Goal: Task Accomplishment & Management: Complete application form

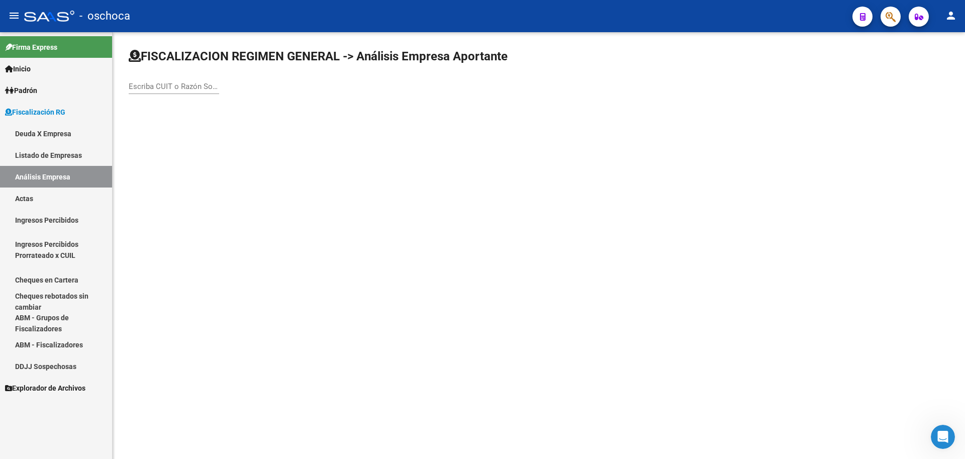
click at [136, 88] on input "Escriba CUIT o Razón Social para buscar" at bounding box center [174, 86] width 90 height 9
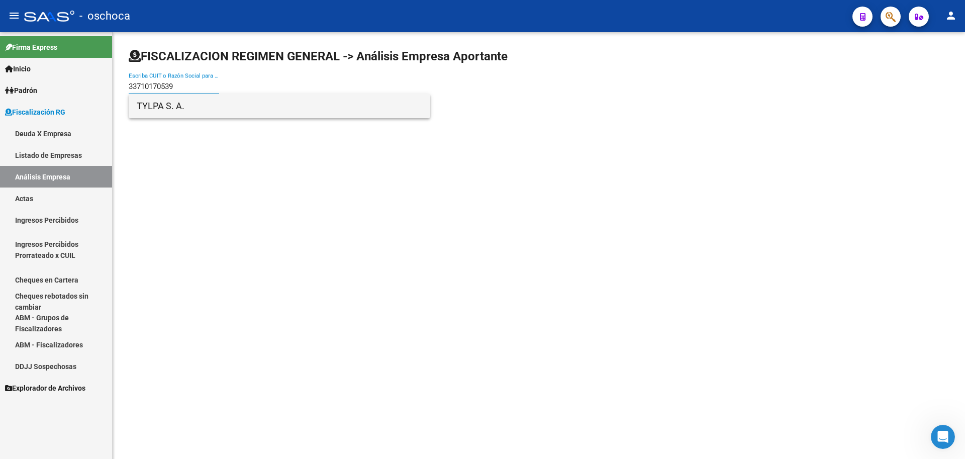
type input "33710170539"
click at [161, 106] on span "TYLPA S. A." at bounding box center [279, 106] width 285 height 24
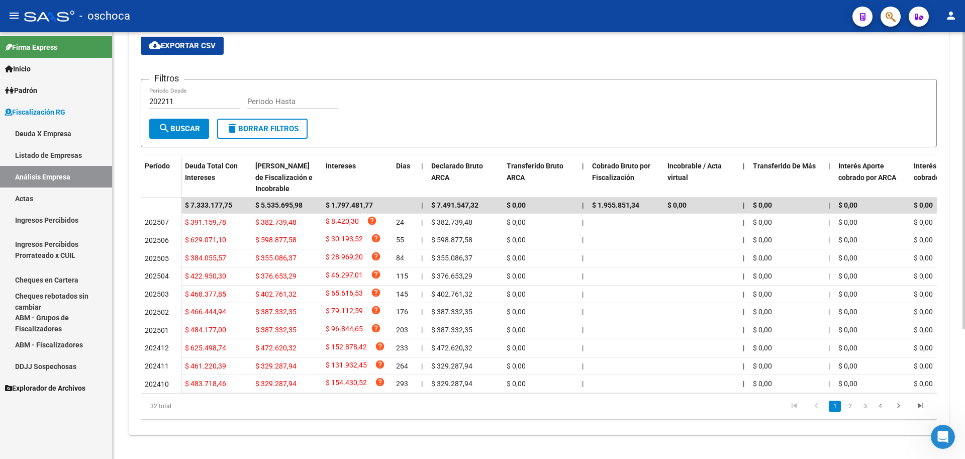
scroll to position [35, 0]
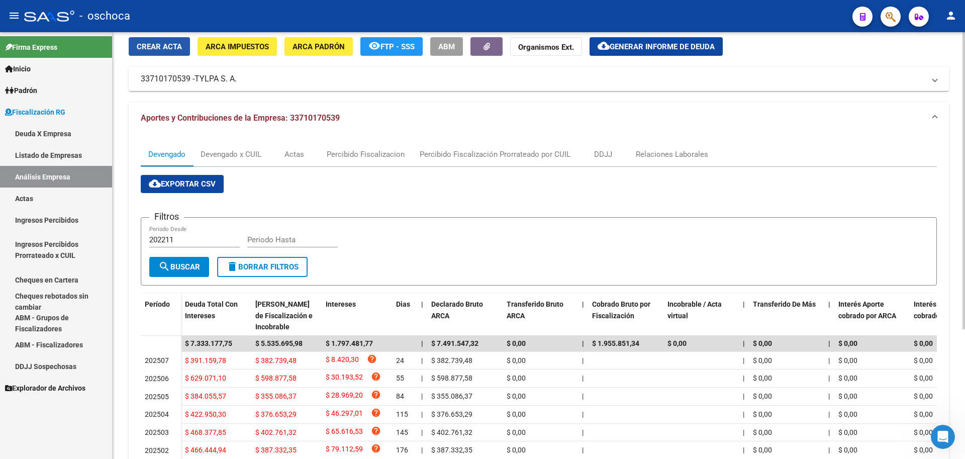
click at [163, 39] on button "Crear Acta" at bounding box center [159, 46] width 61 height 19
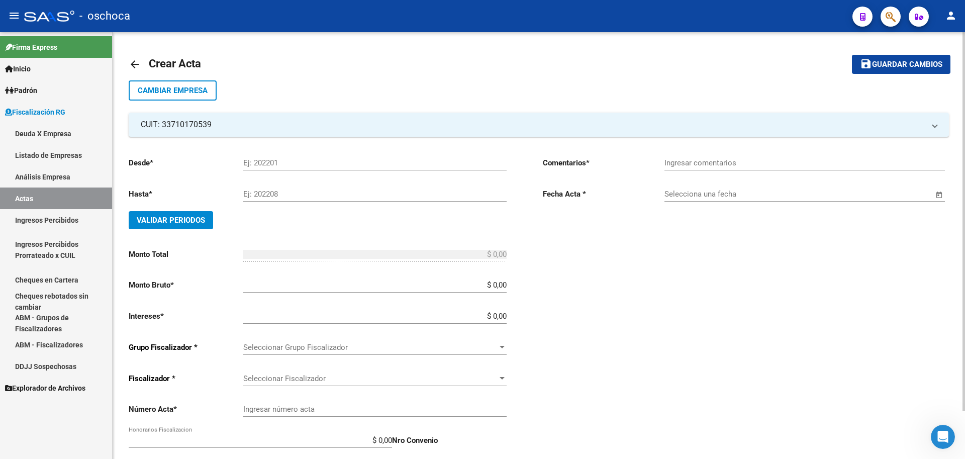
click at [244, 163] on input "Ej: 202201" at bounding box center [374, 162] width 263 height 9
type input "202405"
click at [255, 192] on input "Ej: 202208" at bounding box center [374, 193] width 263 height 9
type input "202504"
click at [202, 213] on button "Validar Periodos" at bounding box center [171, 220] width 84 height 18
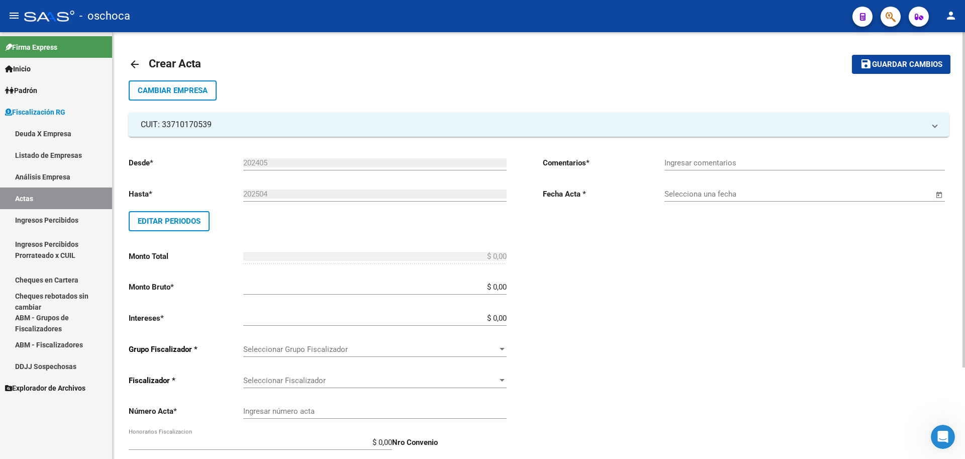
click at [506, 287] on input "$ 0,00" at bounding box center [374, 286] width 263 height 9
type input "$ 6.004.845,50"
click at [505, 319] on input "$ 0,00" at bounding box center [374, 317] width 263 height 9
type input "$ 180.145,36"
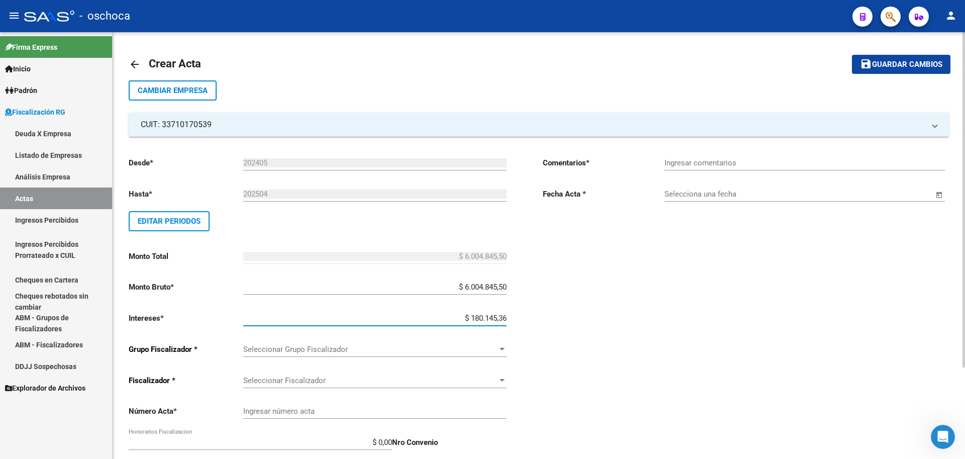
type input "$ 6.184.990,86"
click at [473, 350] on span "Seleccionar Grupo Fiscalizador" at bounding box center [370, 349] width 254 height 9
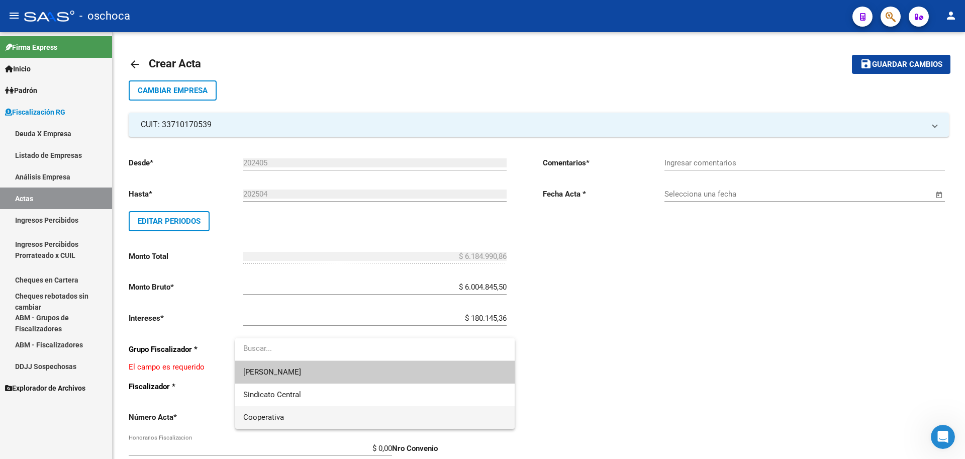
click at [398, 412] on span "Cooperativa" at bounding box center [374, 417] width 263 height 23
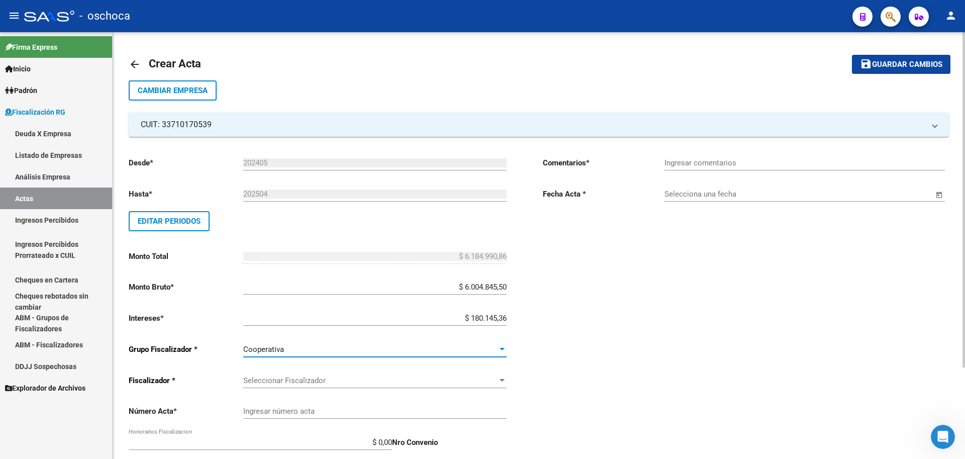
click at [483, 378] on span "Seleccionar Fiscalizador" at bounding box center [370, 380] width 254 height 9
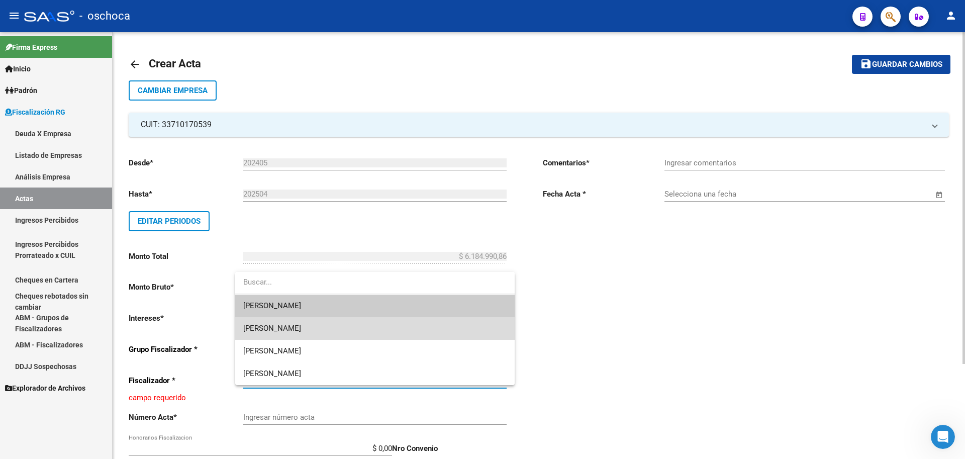
click at [455, 328] on span "[PERSON_NAME]" at bounding box center [374, 328] width 263 height 23
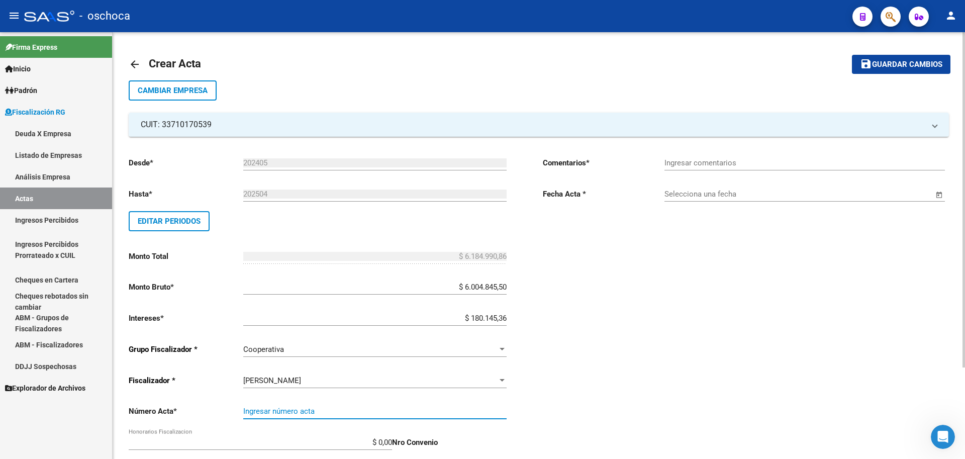
click at [451, 411] on input "Ingresar número acta" at bounding box center [374, 410] width 263 height 9
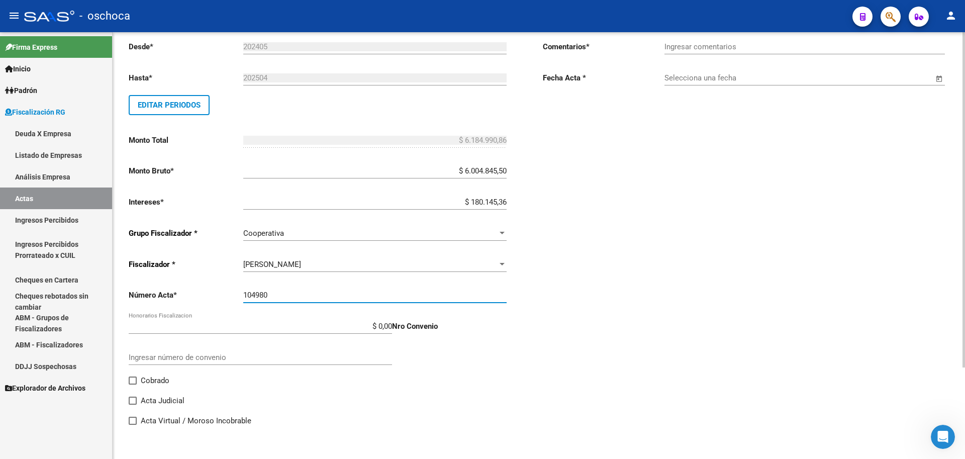
type input "104980"
click at [162, 380] on span "Cobrado" at bounding box center [155, 380] width 29 height 12
click at [133, 384] on input "Cobrado" at bounding box center [132, 384] width 1 height 1
checkbox input "true"
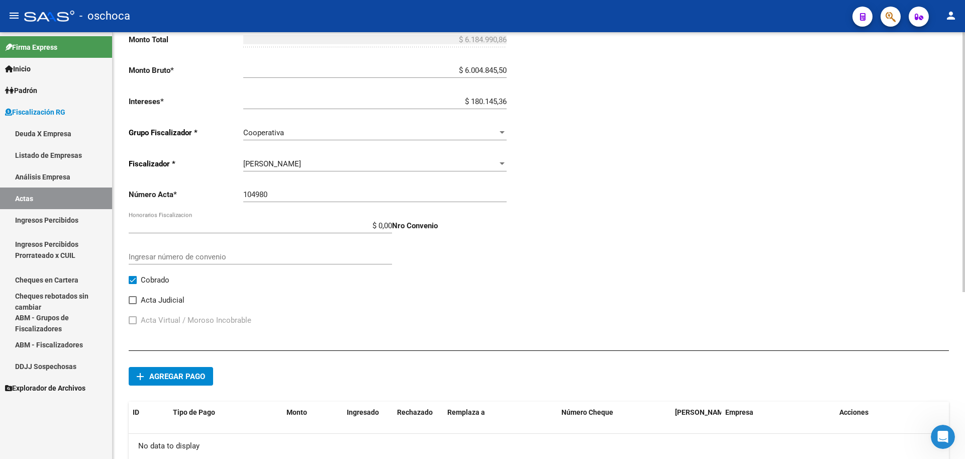
scroll to position [267, 0]
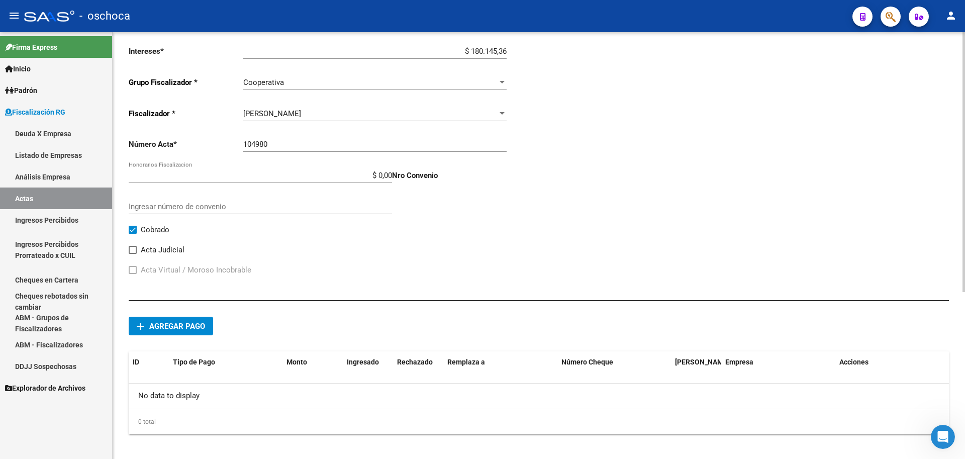
click at [188, 330] on span "Agregar pago" at bounding box center [177, 326] width 56 height 9
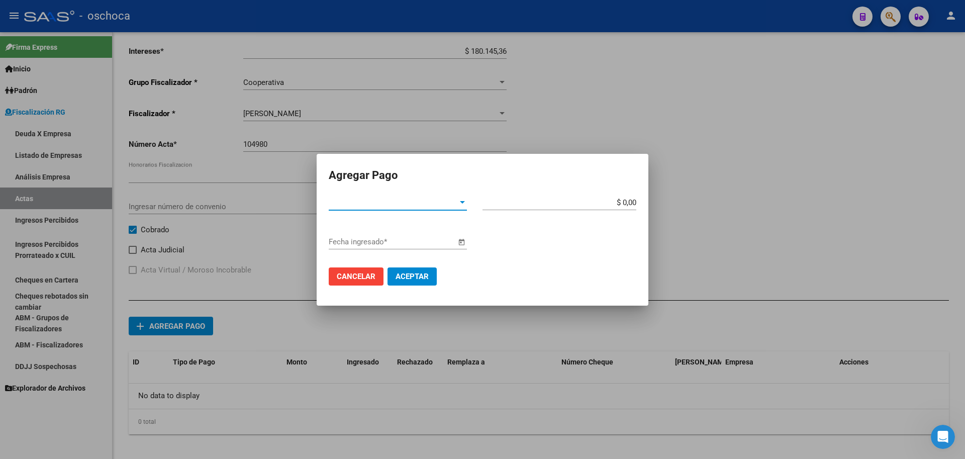
click at [387, 205] on span "Tipo de Pago *" at bounding box center [393, 202] width 129 height 9
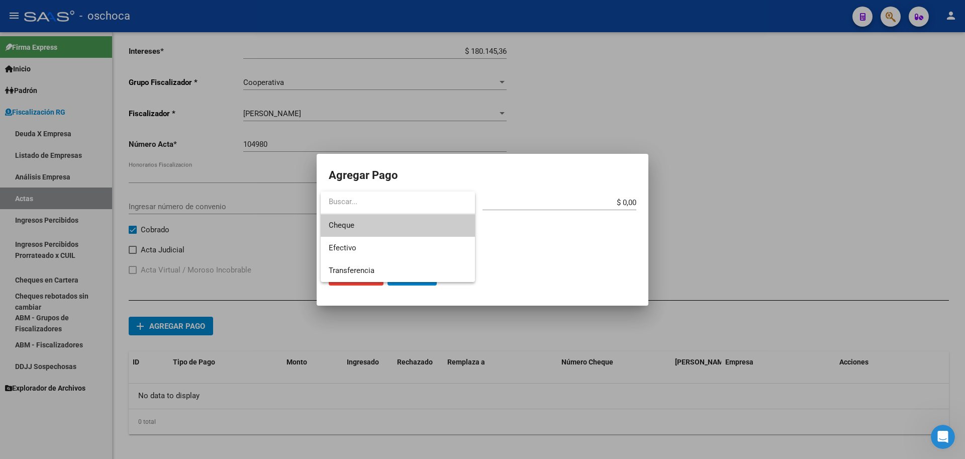
click at [370, 226] on span "Cheque" at bounding box center [398, 225] width 138 height 23
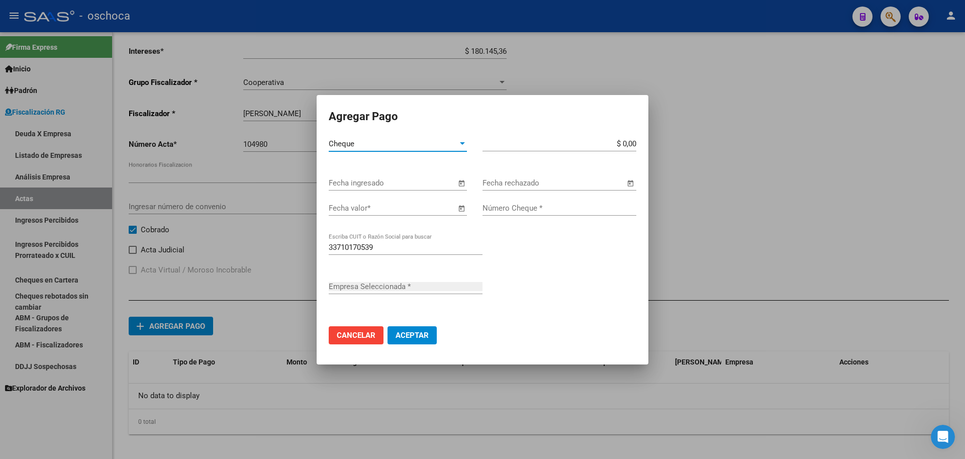
type input "TYLPA S. A."
click at [459, 186] on span "Open calendar" at bounding box center [461, 183] width 24 height 24
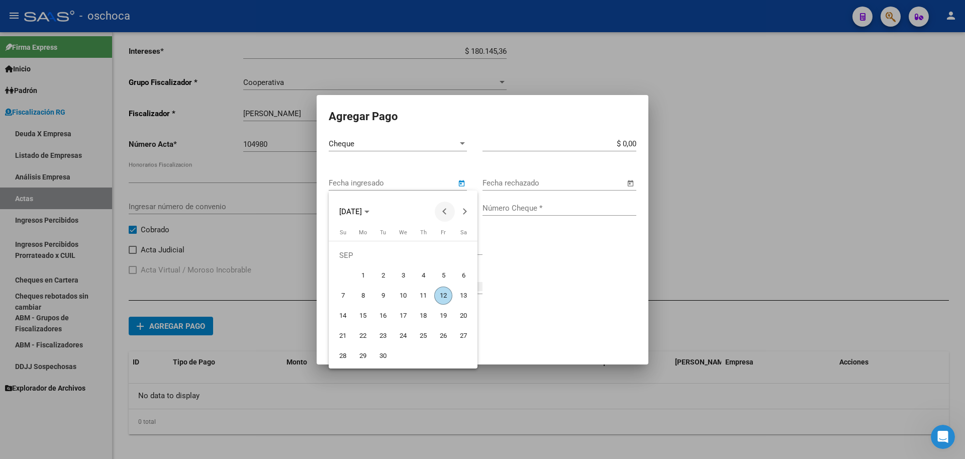
click at [443, 216] on span "Previous month" at bounding box center [445, 211] width 20 height 20
click at [385, 298] on span "12" at bounding box center [383, 295] width 18 height 18
type input "[DATE]"
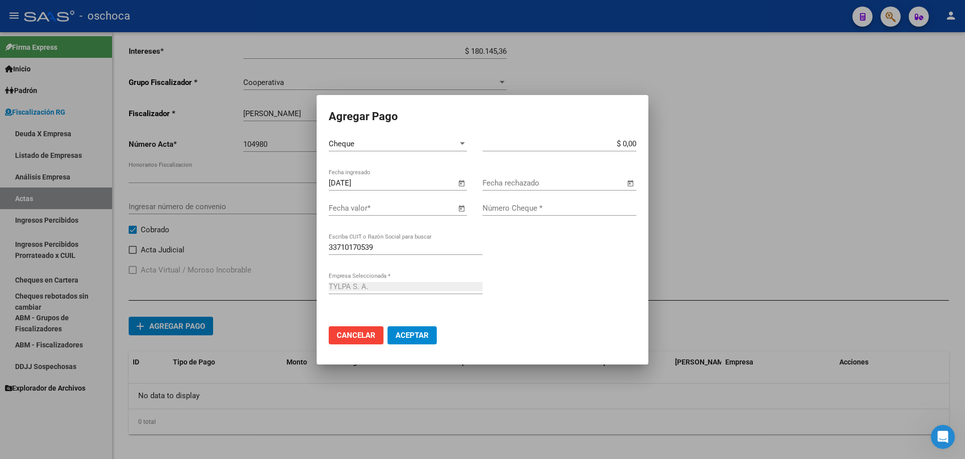
click at [463, 207] on span "Open calendar" at bounding box center [461, 208] width 24 height 24
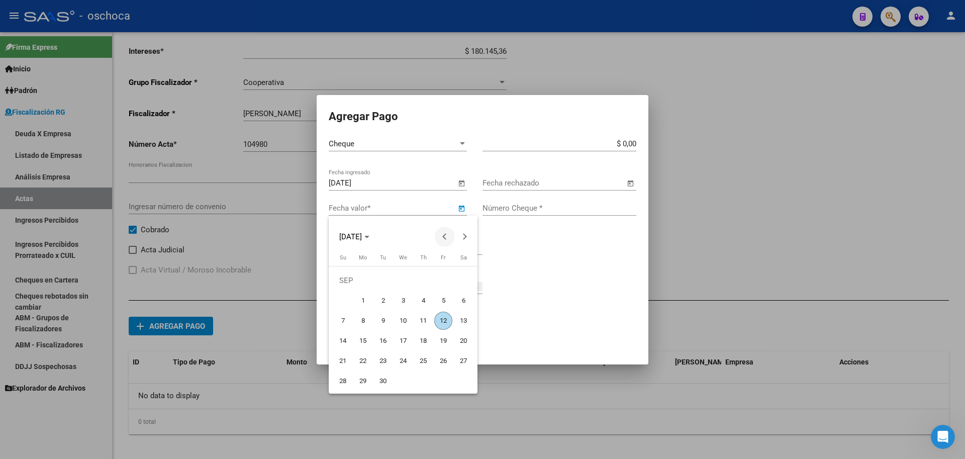
click at [445, 238] on button "Previous month" at bounding box center [445, 237] width 20 height 20
click at [407, 339] on span "16" at bounding box center [403, 341] width 18 height 18
type input "[DATE]"
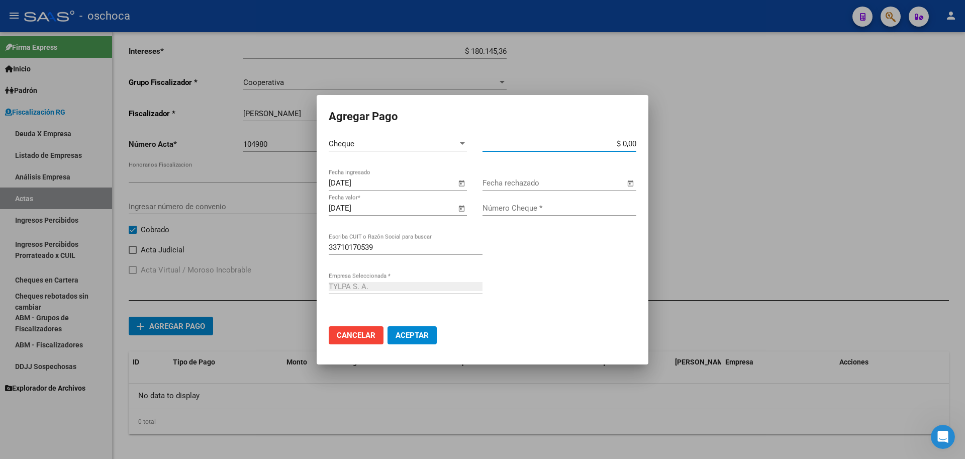
click at [635, 143] on input "$ 0,00" at bounding box center [559, 143] width 154 height 9
type input "$ 2.178.496,74"
click at [580, 207] on input "Número Cheque *" at bounding box center [559, 207] width 154 height 9
type input "83614118"
click at [420, 334] on span "Aceptar" at bounding box center [411, 335] width 33 height 9
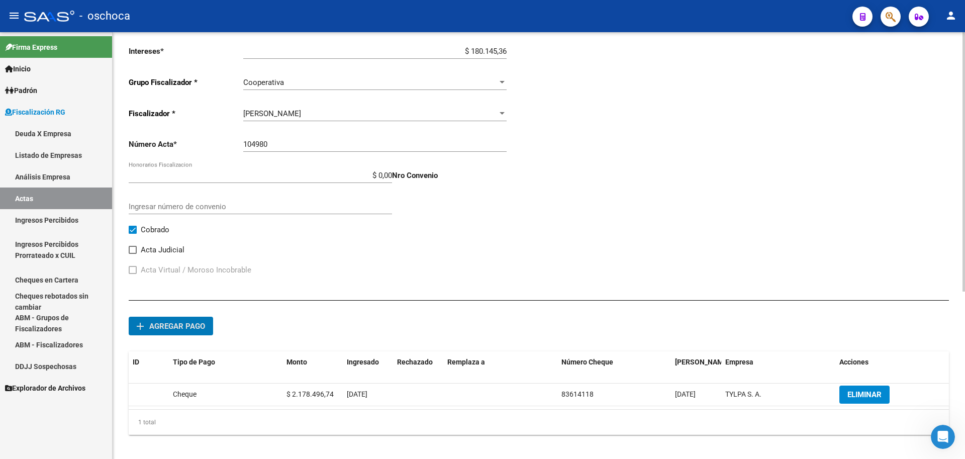
click at [200, 323] on span "Agregar pago" at bounding box center [177, 326] width 56 height 9
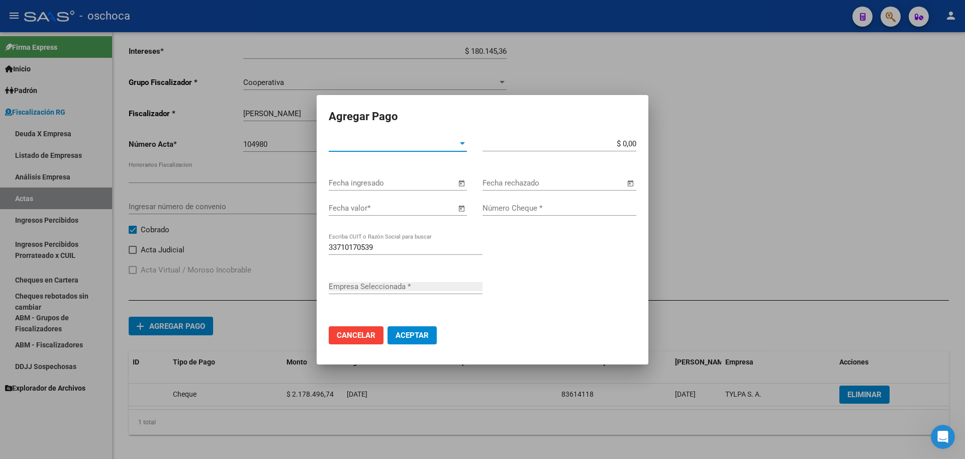
type input "TYLPA S. A."
click at [441, 147] on span "Tipo de Pago *" at bounding box center [393, 143] width 129 height 9
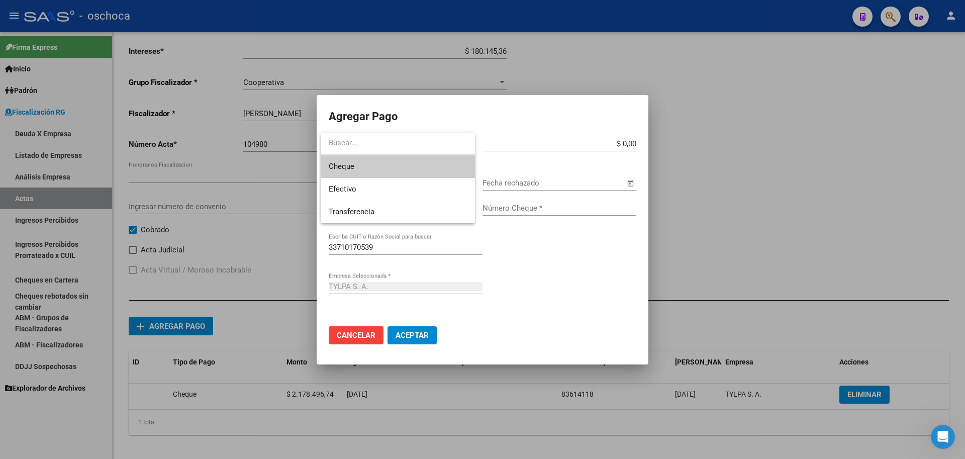
click at [421, 166] on span "Cheque" at bounding box center [398, 166] width 138 height 23
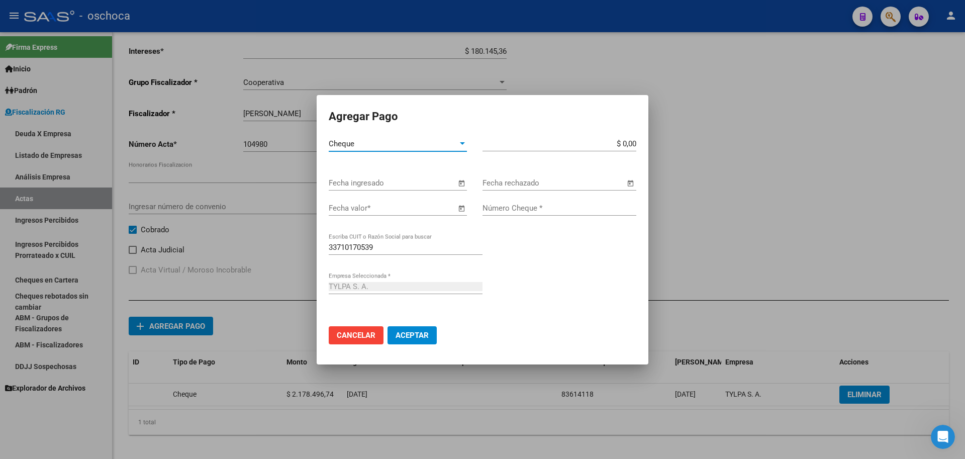
click at [462, 183] on span "Open calendar" at bounding box center [461, 183] width 24 height 24
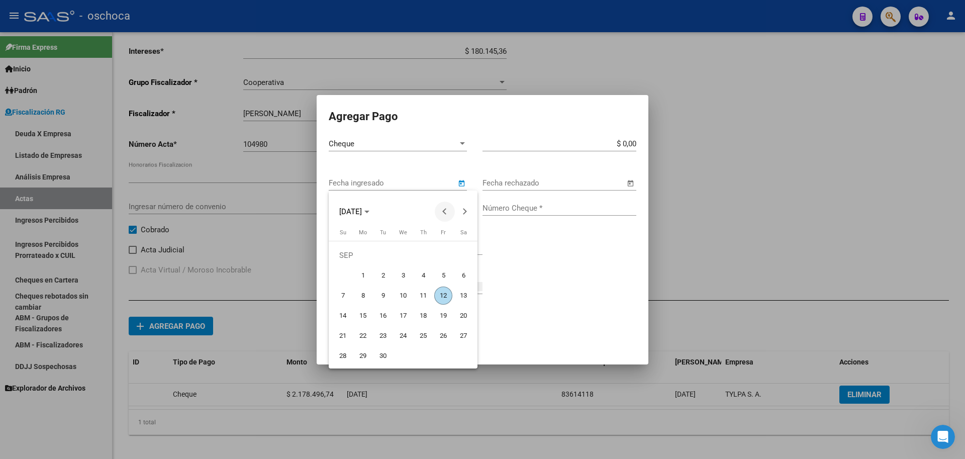
click at [444, 211] on button "Previous month" at bounding box center [445, 211] width 20 height 20
click at [388, 296] on span "12" at bounding box center [383, 295] width 18 height 18
type input "[DATE]"
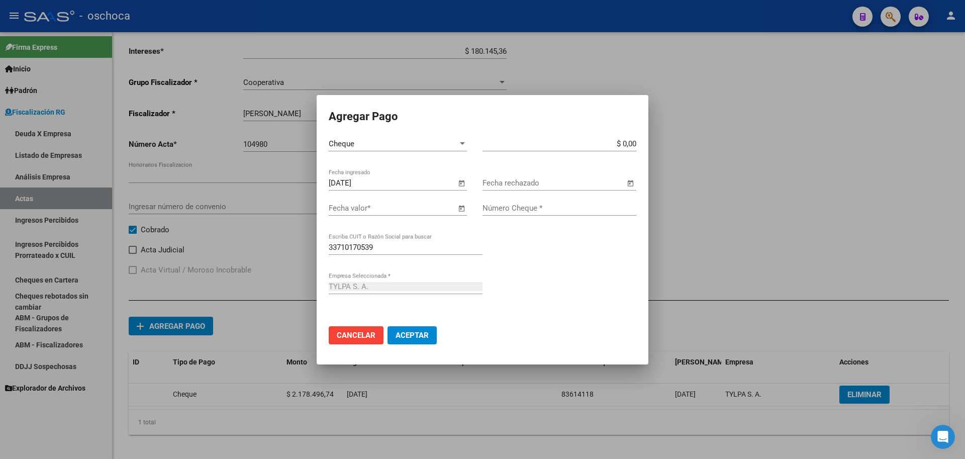
click at [461, 208] on span "Open calendar" at bounding box center [461, 208] width 24 height 24
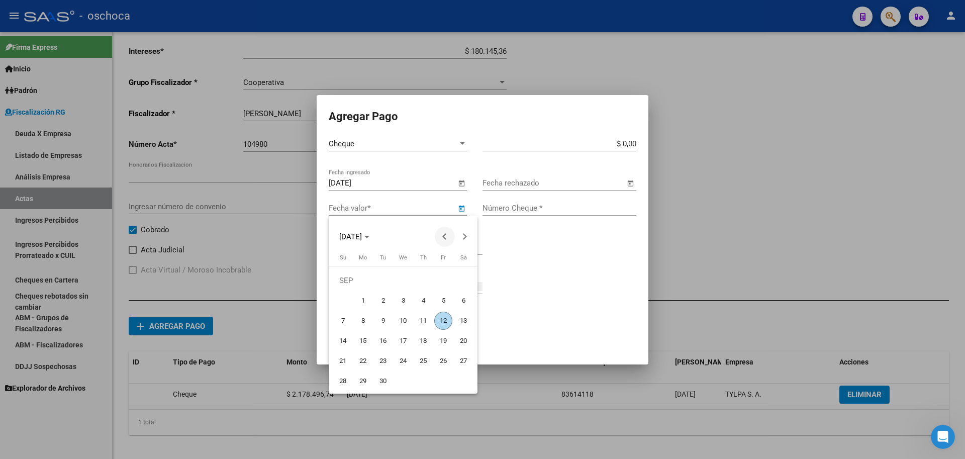
click at [443, 242] on span "Previous month" at bounding box center [445, 237] width 20 height 20
click at [461, 321] on span "16" at bounding box center [463, 320] width 18 height 18
type input "[DATE]"
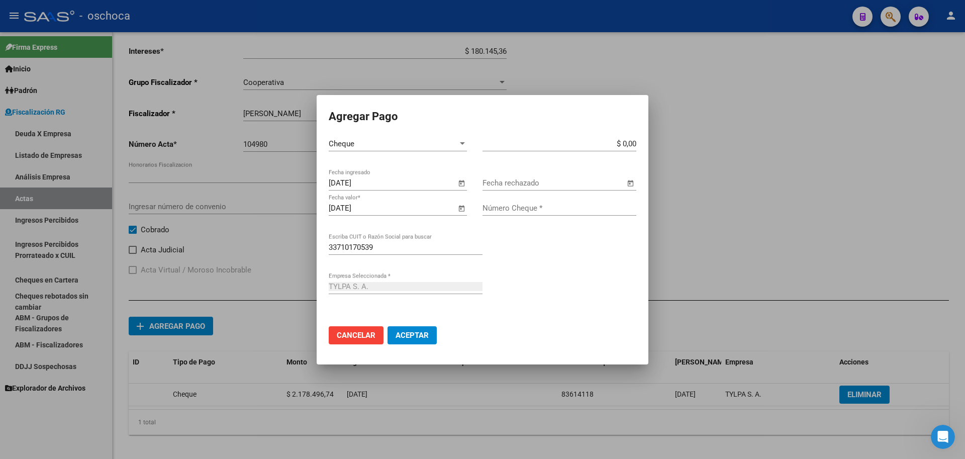
click at [635, 143] on input "$ 0,00" at bounding box center [559, 143] width 154 height 9
type input "$ 2.396.461,22"
click at [584, 207] on input "Número Cheque *" at bounding box center [559, 207] width 154 height 9
type input "83614119"
click at [414, 339] on span "Aceptar" at bounding box center [411, 335] width 33 height 9
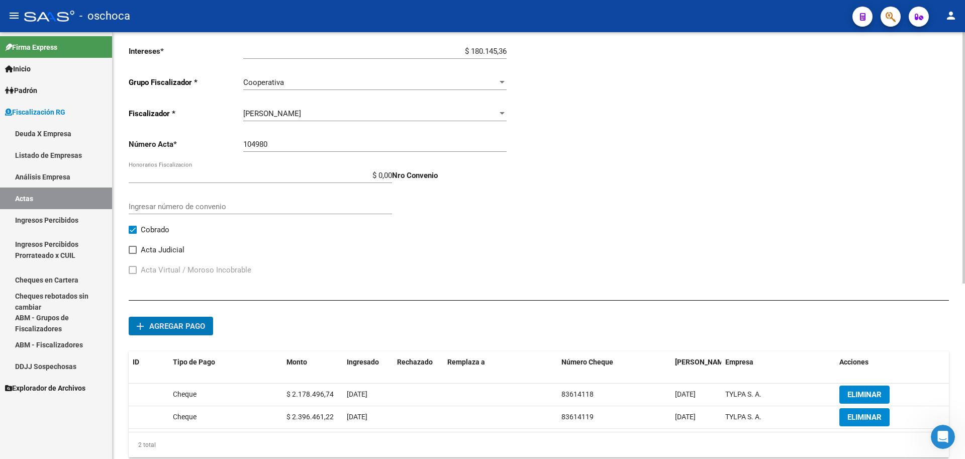
click at [190, 327] on span "Agregar pago" at bounding box center [177, 326] width 56 height 9
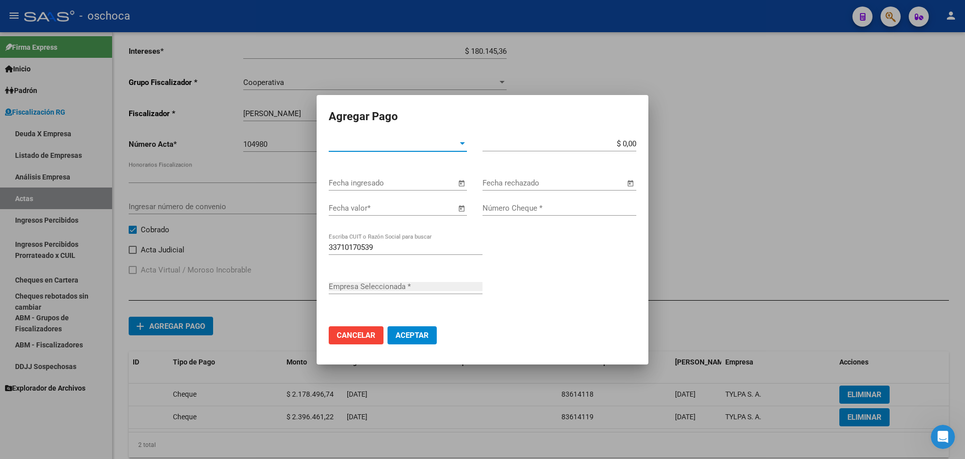
type input "TYLPA S. A."
click at [432, 146] on span "Tipo de Pago *" at bounding box center [393, 143] width 129 height 9
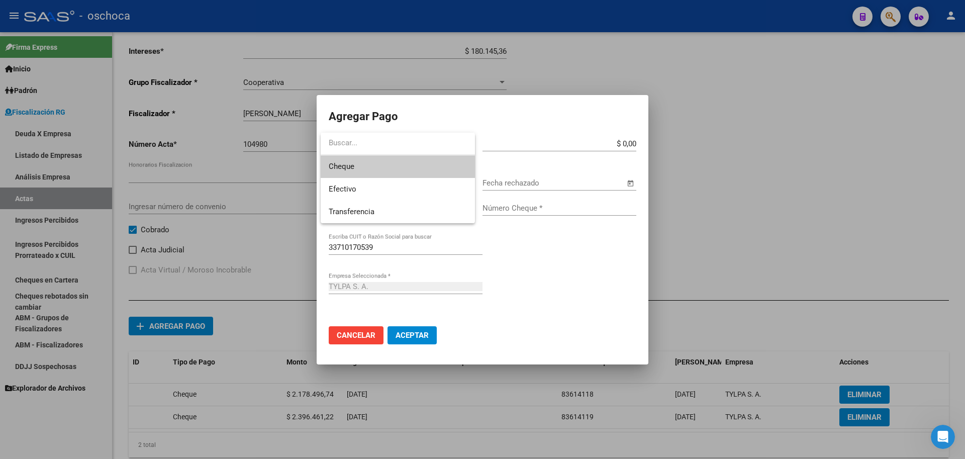
drag, startPoint x: 422, startPoint y: 171, endPoint x: 427, endPoint y: 169, distance: 5.6
click at [423, 171] on span "Cheque" at bounding box center [398, 166] width 138 height 23
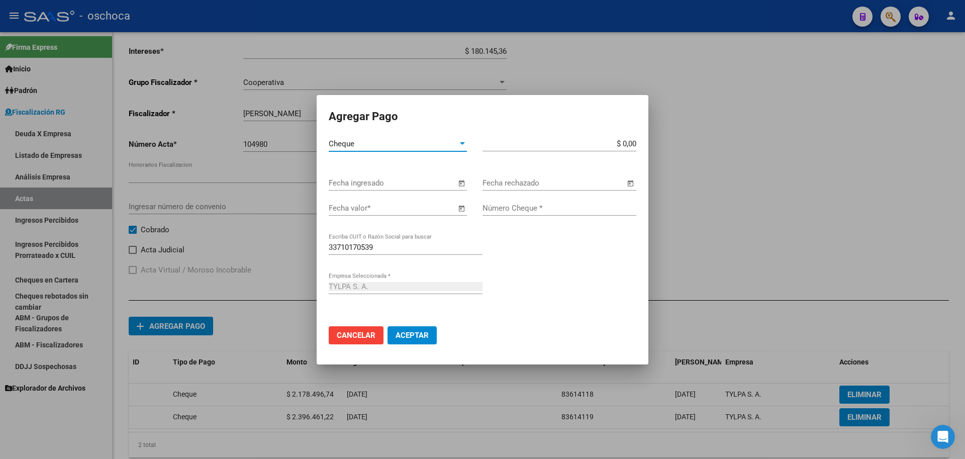
click at [462, 181] on span "Open calendar" at bounding box center [461, 183] width 24 height 24
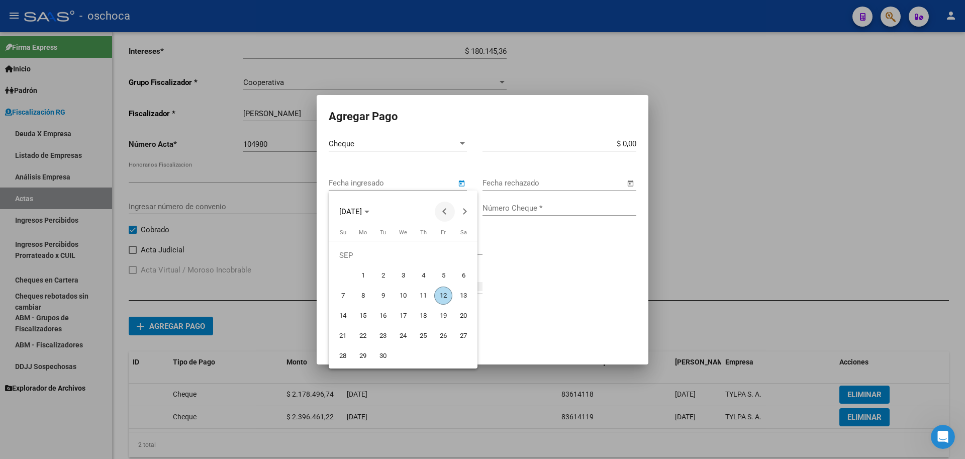
click at [446, 212] on button "Previous month" at bounding box center [445, 211] width 20 height 20
click at [381, 297] on span "12" at bounding box center [383, 295] width 18 height 18
type input "[DATE]"
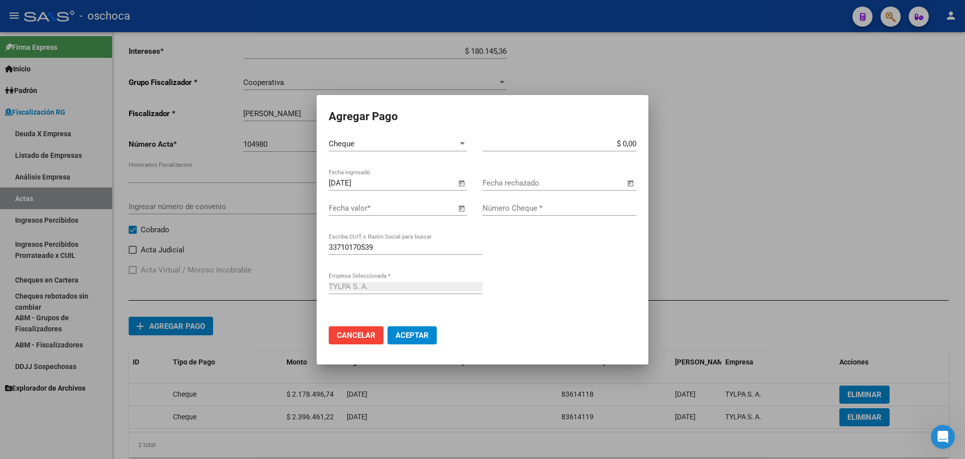
click at [459, 206] on span "Open calendar" at bounding box center [461, 208] width 24 height 24
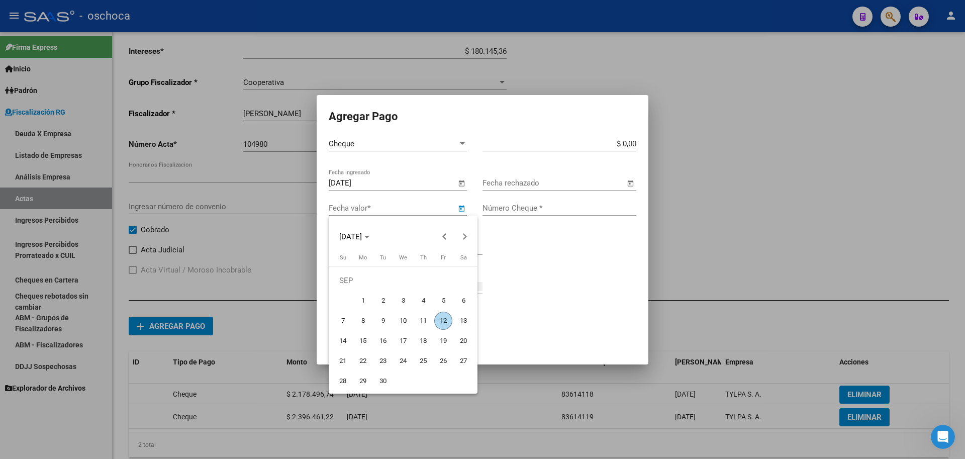
click at [383, 344] on span "16" at bounding box center [383, 341] width 18 height 18
type input "[DATE]"
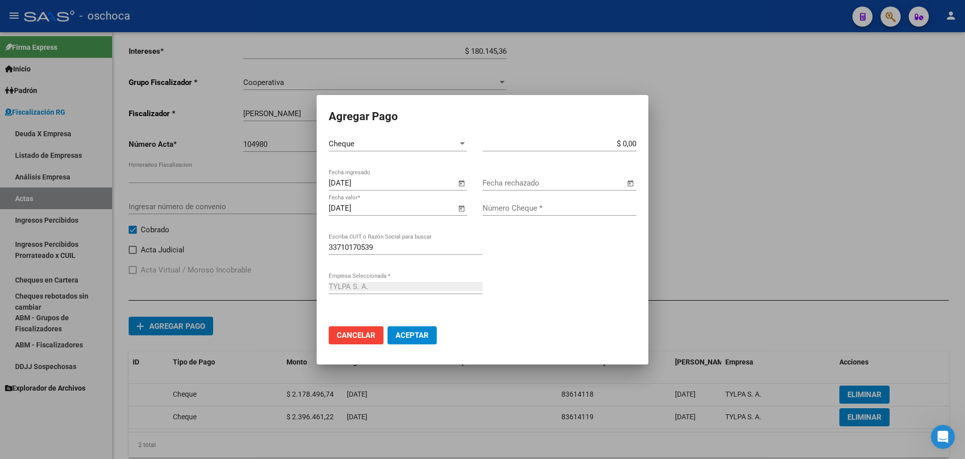
click at [635, 145] on input "$ 0,00" at bounding box center [559, 143] width 154 height 9
type input "$ 1.610.032,89"
click at [575, 206] on input "Número Cheque *" at bounding box center [559, 207] width 154 height 9
type input "83614120"
click at [426, 332] on span "Aceptar" at bounding box center [411, 335] width 33 height 9
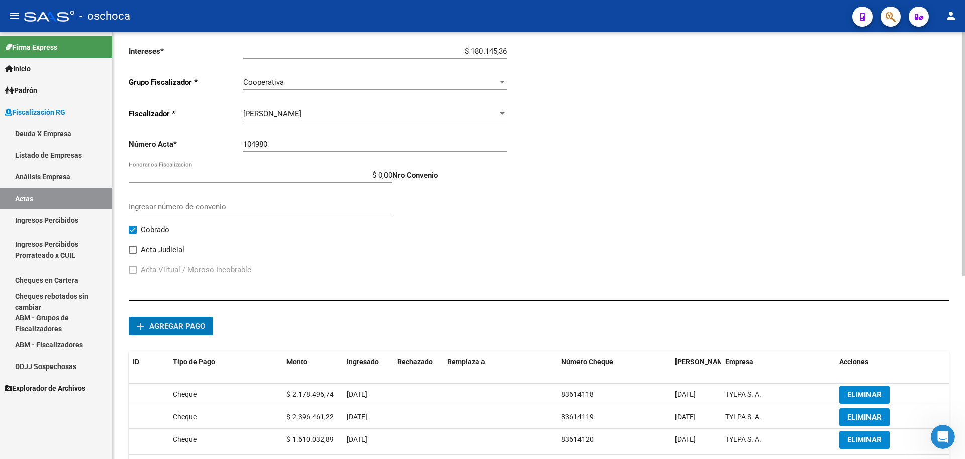
scroll to position [66, 0]
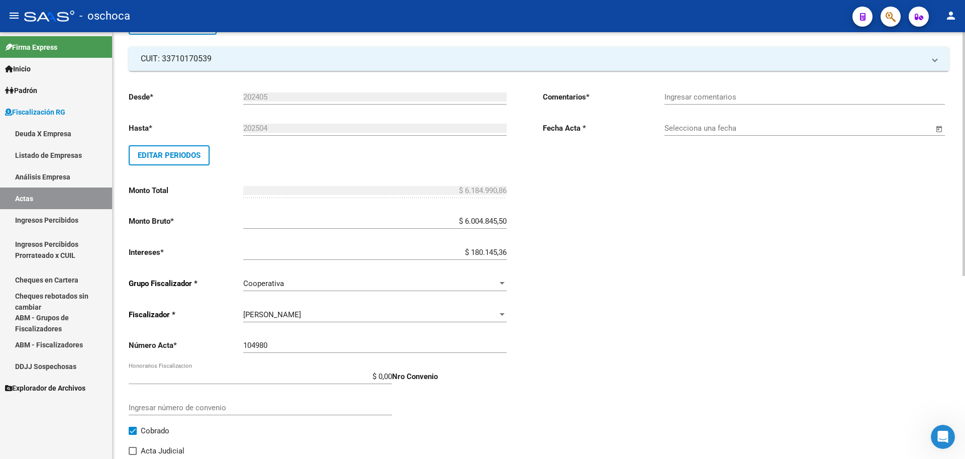
click at [801, 97] on input "Ingresar comentarios" at bounding box center [804, 96] width 280 height 9
type input "COBRADO"
click at [780, 126] on input "Selecciona una fecha" at bounding box center [798, 128] width 269 height 9
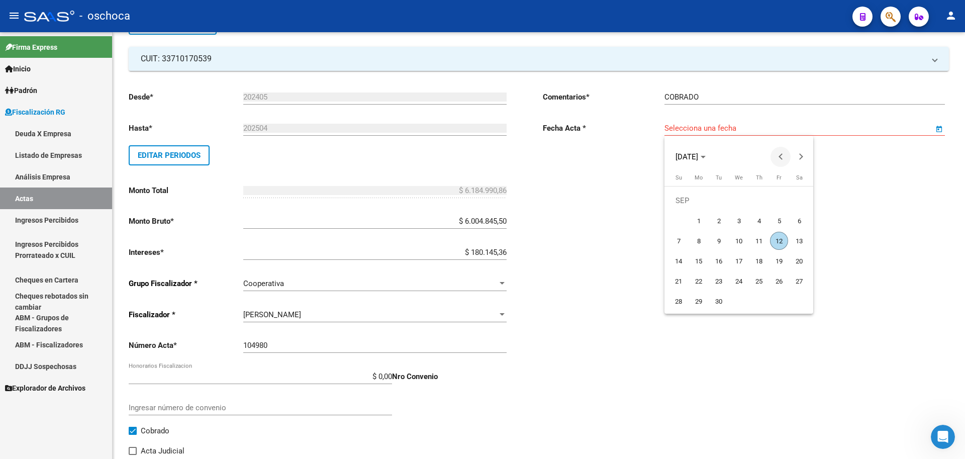
click at [777, 149] on span "Previous month" at bounding box center [780, 157] width 20 height 20
click at [721, 244] on span "12" at bounding box center [718, 241] width 18 height 18
type input "[DATE]"
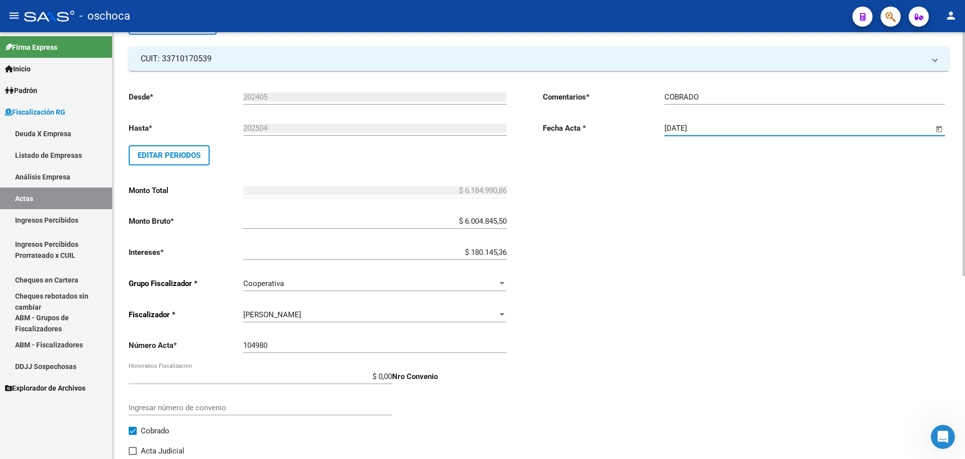
scroll to position [0, 0]
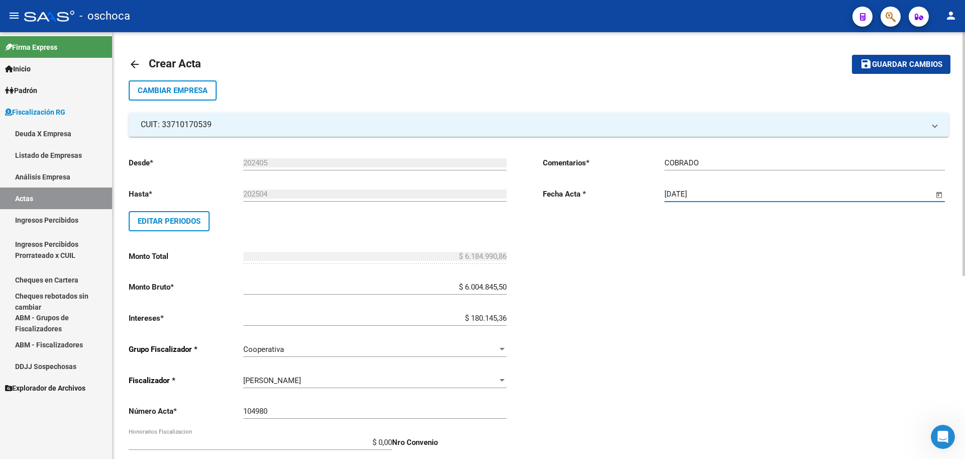
click at [896, 66] on span "Guardar cambios" at bounding box center [907, 64] width 70 height 9
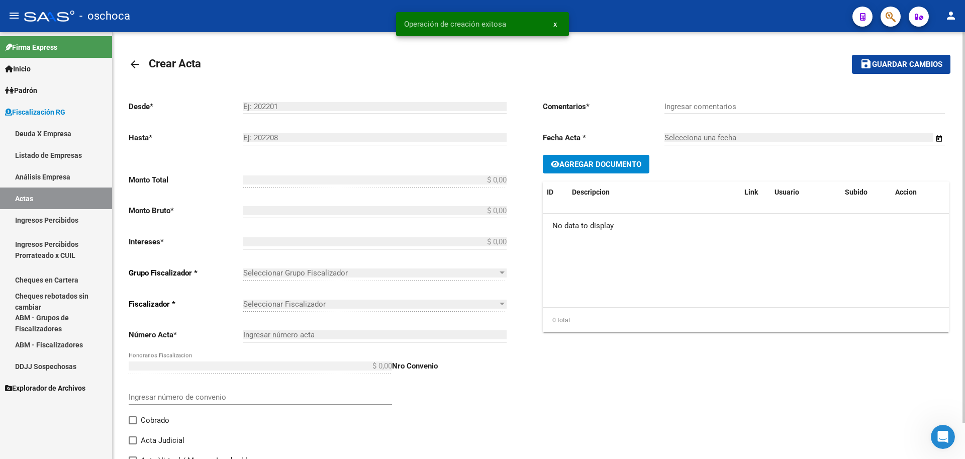
type input "202405"
type input "202504"
type input "$ 6.184.990,86"
type input "$ 6.004.845,50"
type input "$ 180.145,36"
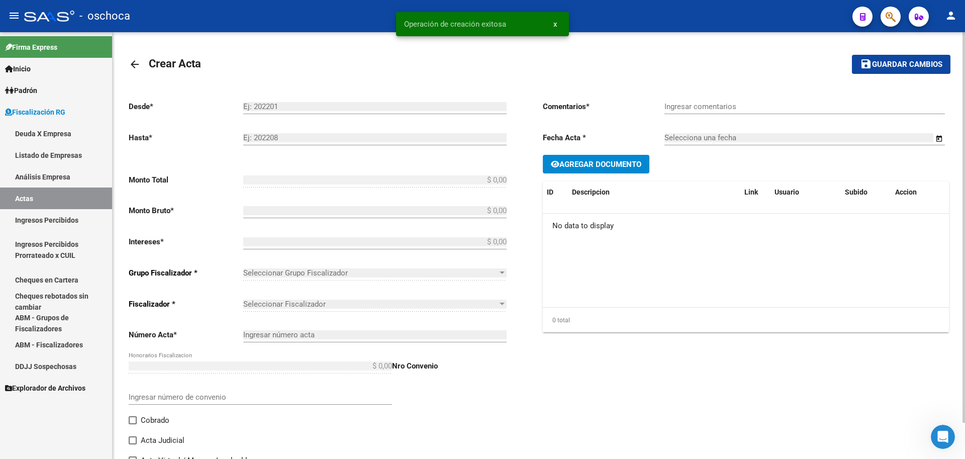
type input "104980"
checkbox input "true"
type input "COBRADO"
type input "[DATE]"
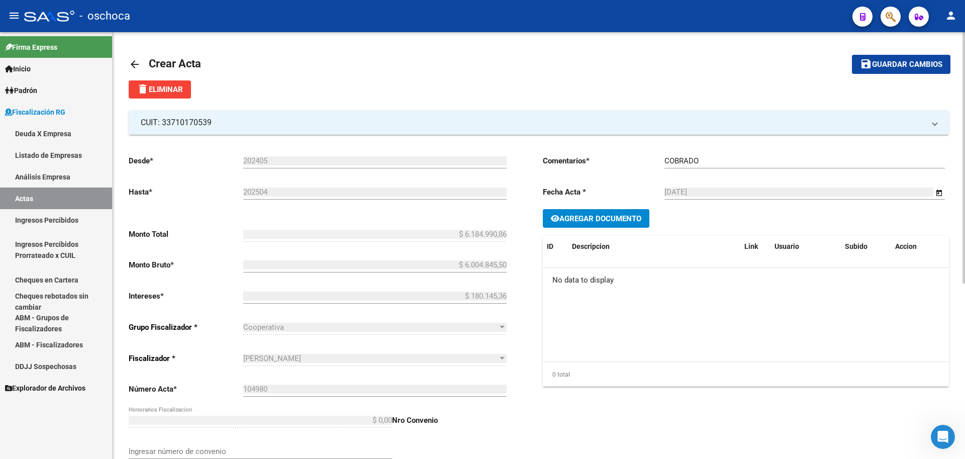
click at [952, 18] on mat-icon "person" at bounding box center [951, 16] width 12 height 12
click at [921, 65] on button "exit_to_app Salir" at bounding box center [929, 66] width 61 height 24
